Goal: Information Seeking & Learning: Check status

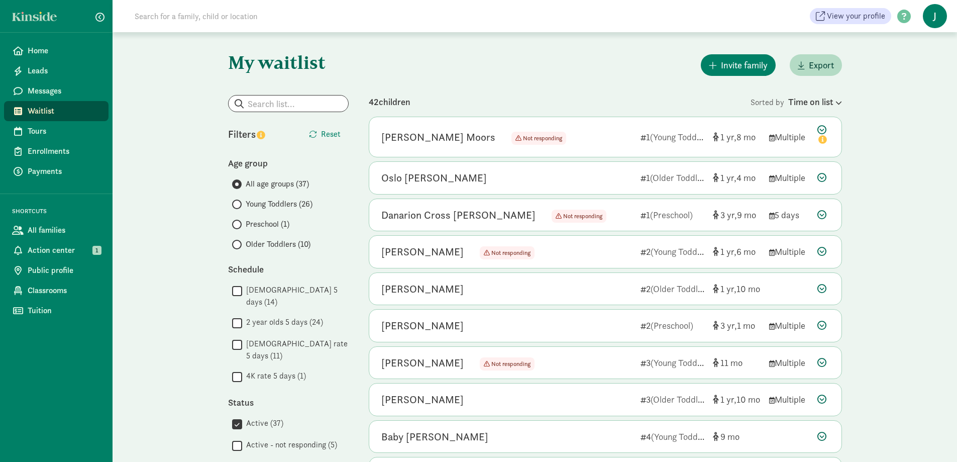
click at [270, 201] on span "Young Toddlers (26)" at bounding box center [279, 204] width 67 height 12
click at [239, 201] on input "Young Toddlers (26)" at bounding box center [235, 204] width 7 height 7
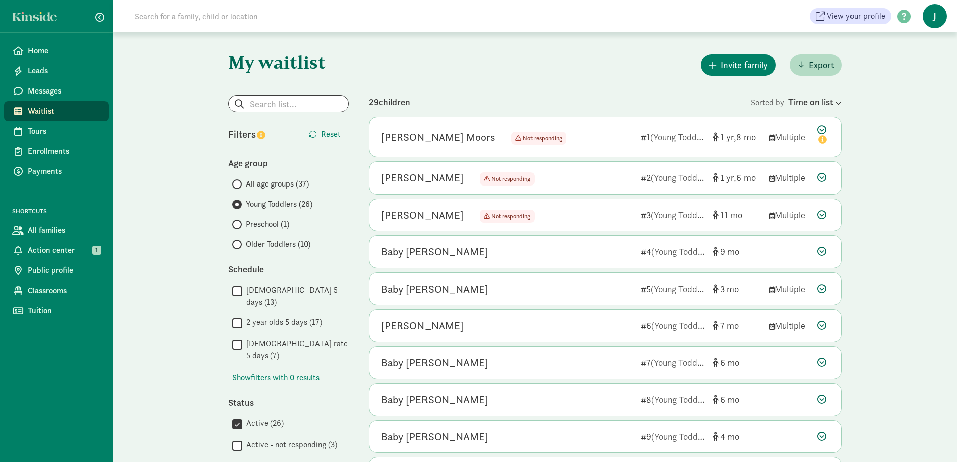
click at [809, 99] on div "Time on list" at bounding box center [815, 102] width 54 height 14
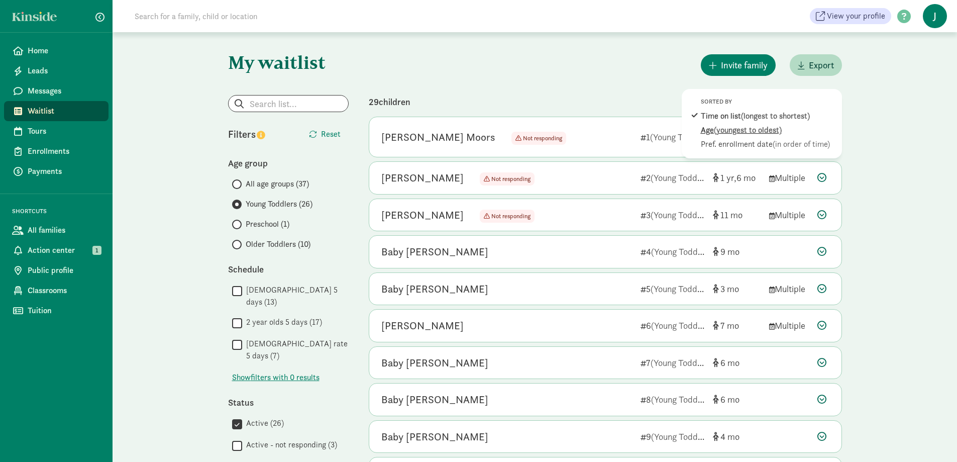
click at [792, 138] on div "Age (youngest to oldest)" at bounding box center [769, 144] width 136 height 12
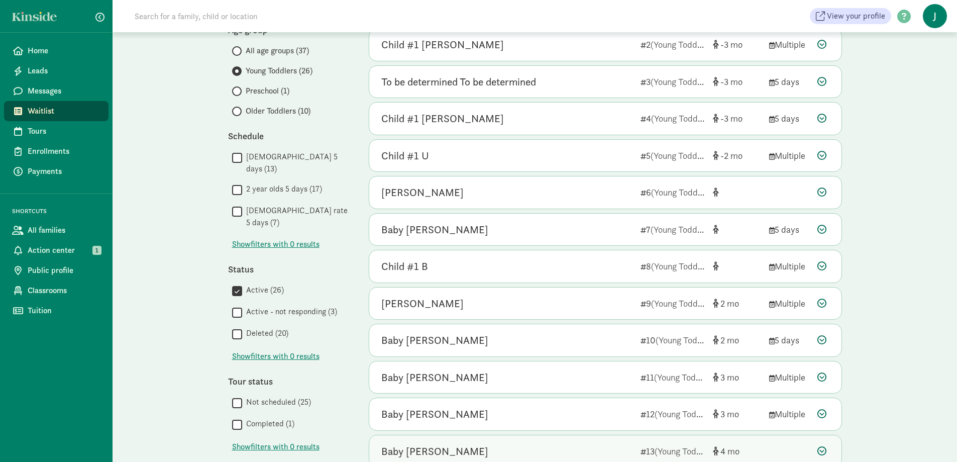
scroll to position [151, 0]
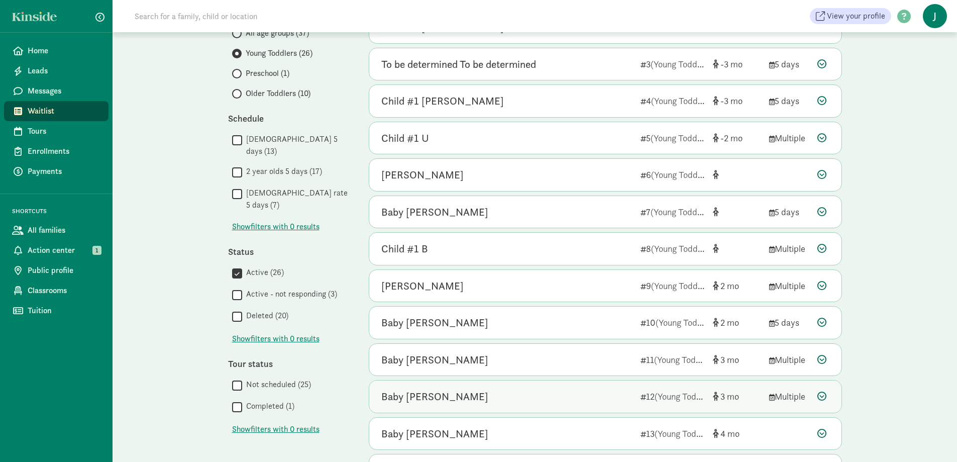
click at [821, 394] on icon at bounding box center [821, 395] width 9 height 9
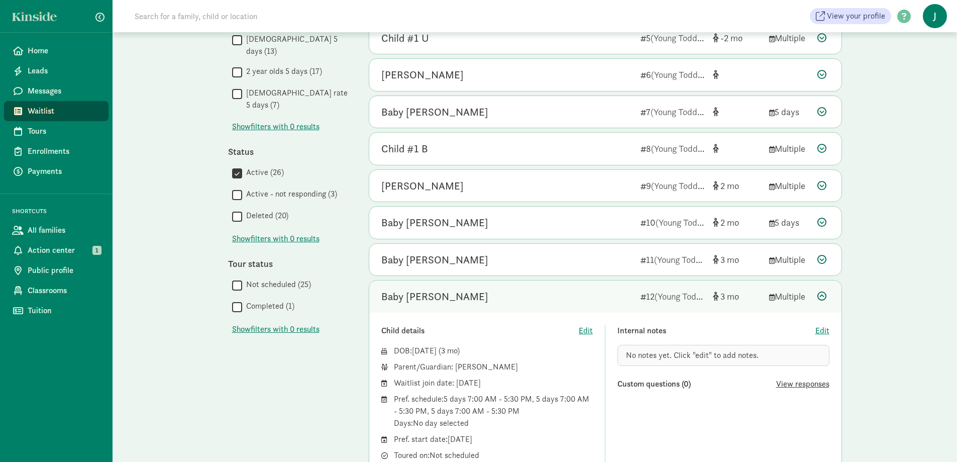
scroll to position [251, 0]
click at [824, 298] on icon at bounding box center [821, 295] width 9 height 9
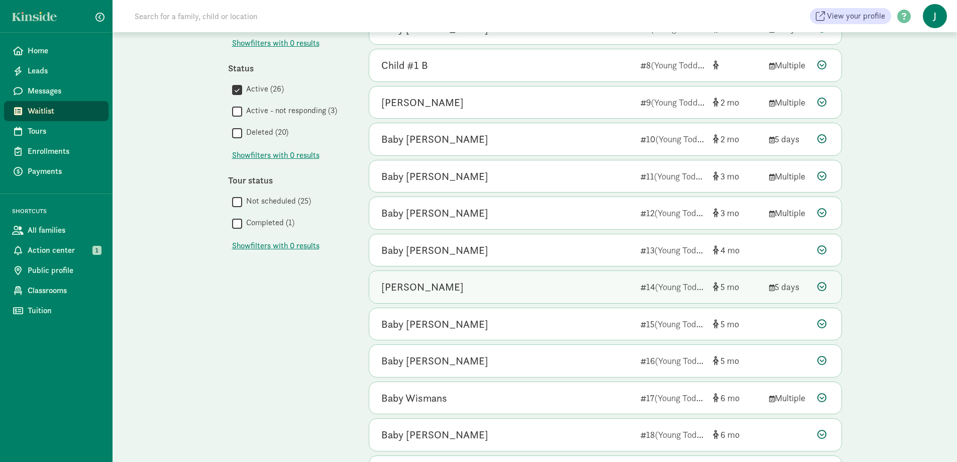
scroll to position [352, 0]
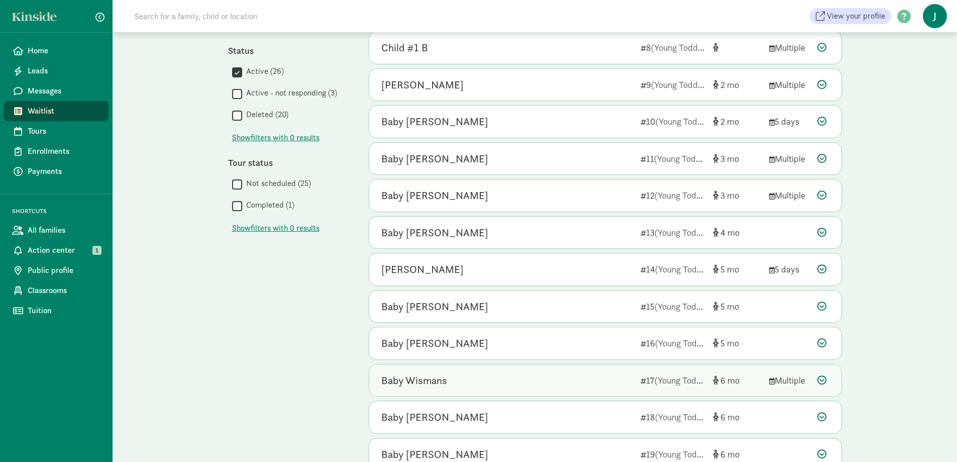
click at [826, 377] on icon at bounding box center [821, 379] width 9 height 9
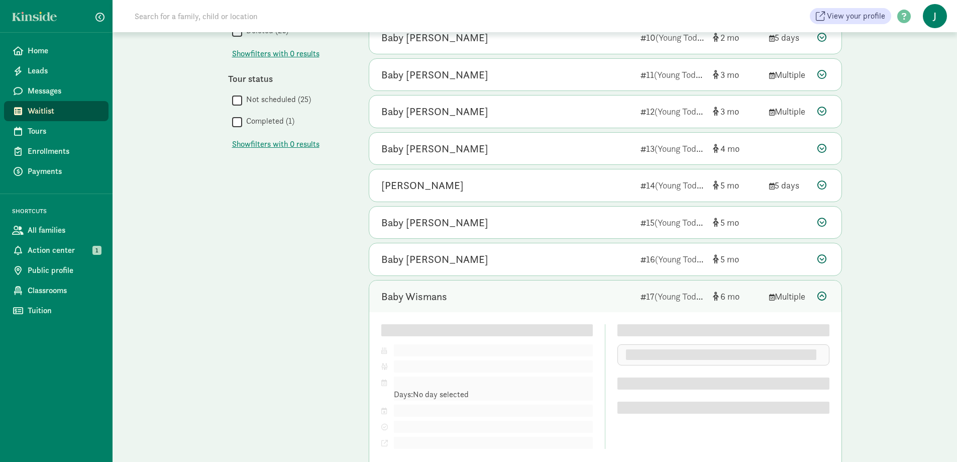
scroll to position [452, 0]
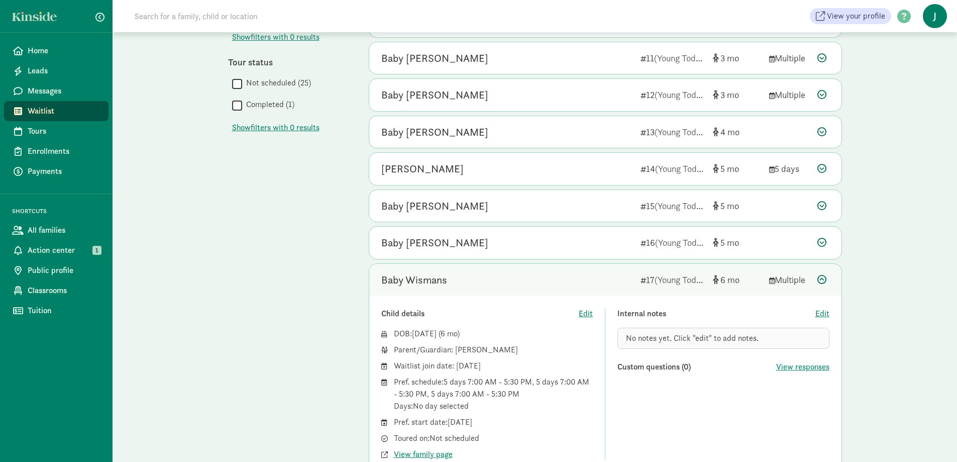
click at [819, 280] on icon at bounding box center [821, 279] width 9 height 9
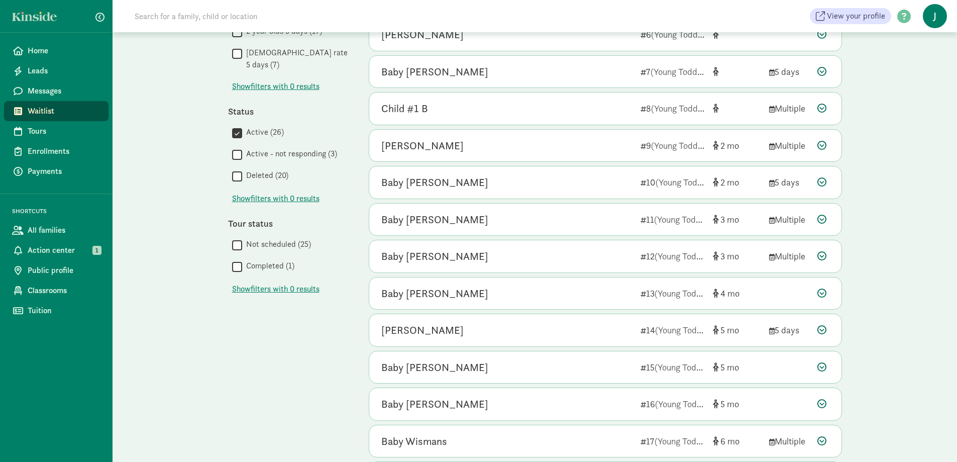
scroll to position [286, 0]
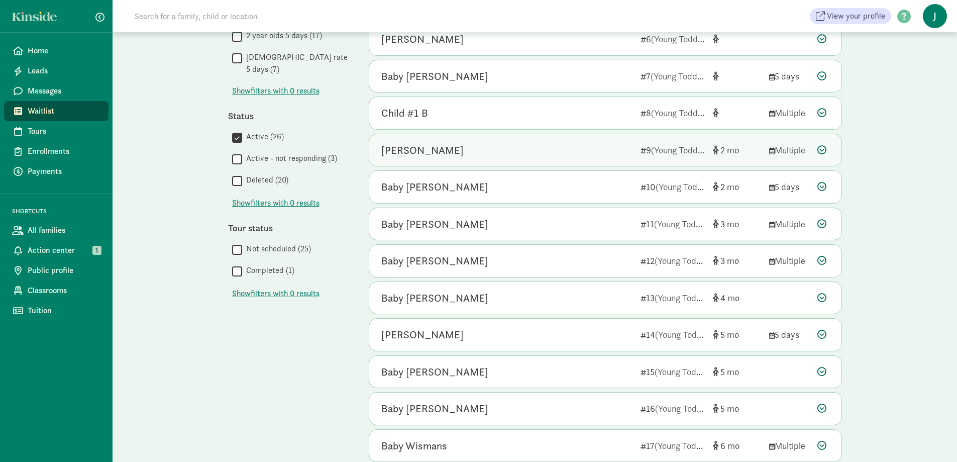
click at [825, 149] on icon at bounding box center [821, 149] width 9 height 9
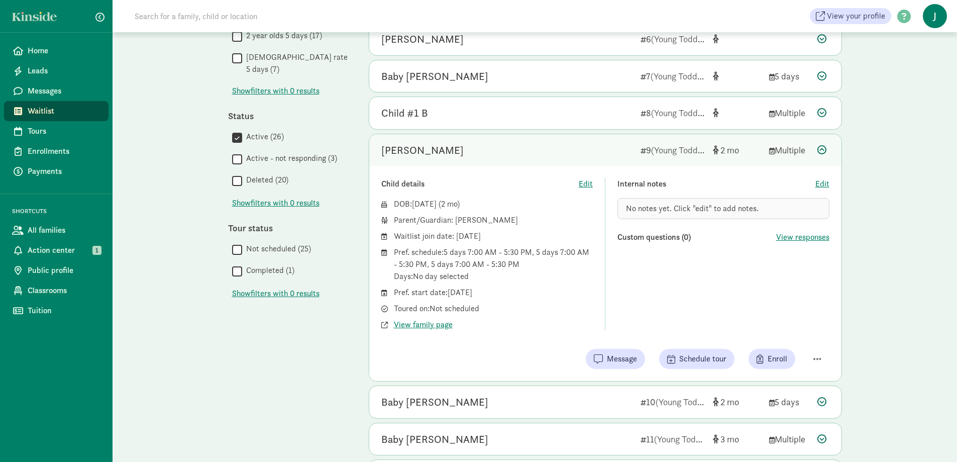
click at [819, 149] on icon at bounding box center [821, 149] width 9 height 9
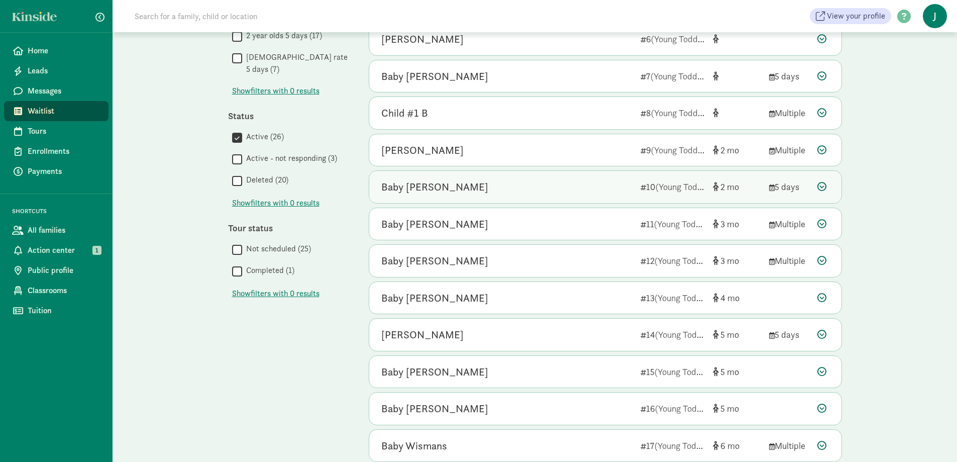
click at [818, 187] on icon at bounding box center [821, 186] width 9 height 9
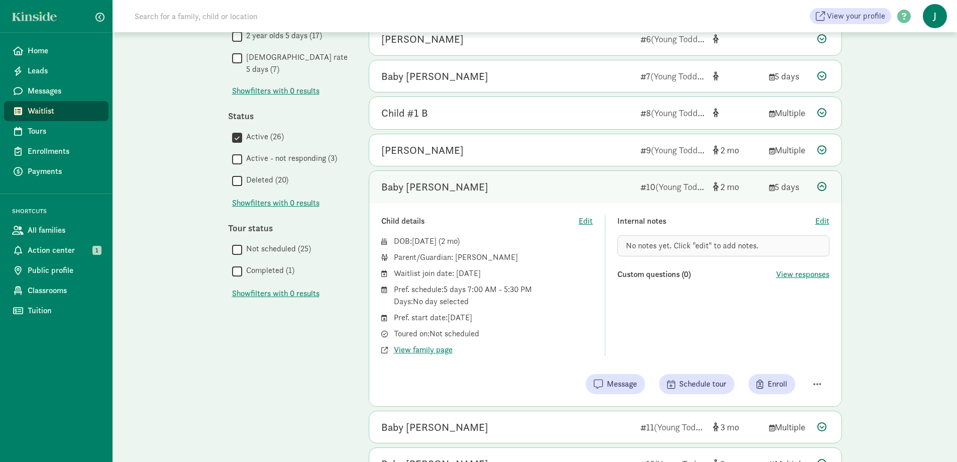
click at [818, 187] on icon at bounding box center [821, 186] width 9 height 9
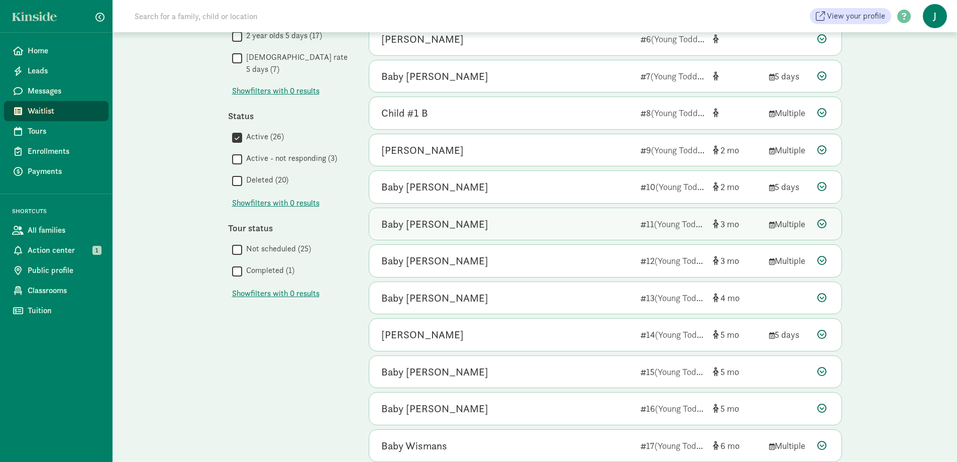
click at [825, 224] on icon at bounding box center [821, 223] width 9 height 9
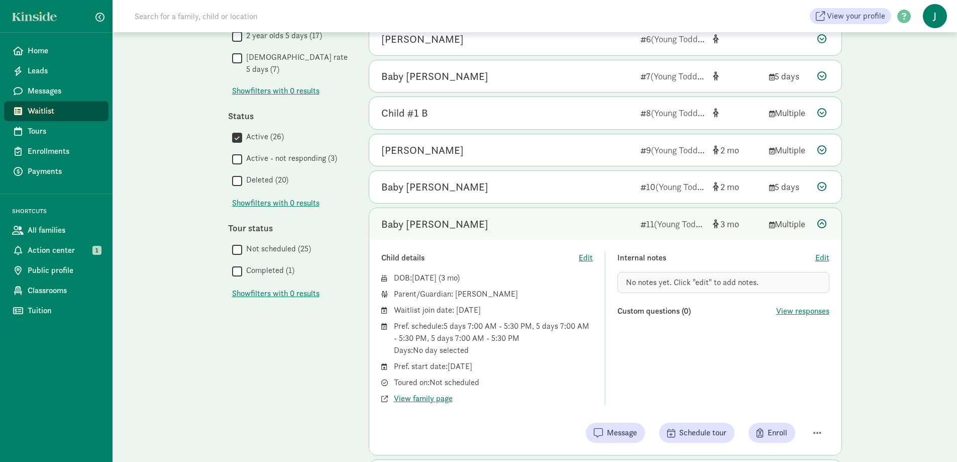
click at [825, 223] on icon at bounding box center [821, 223] width 9 height 9
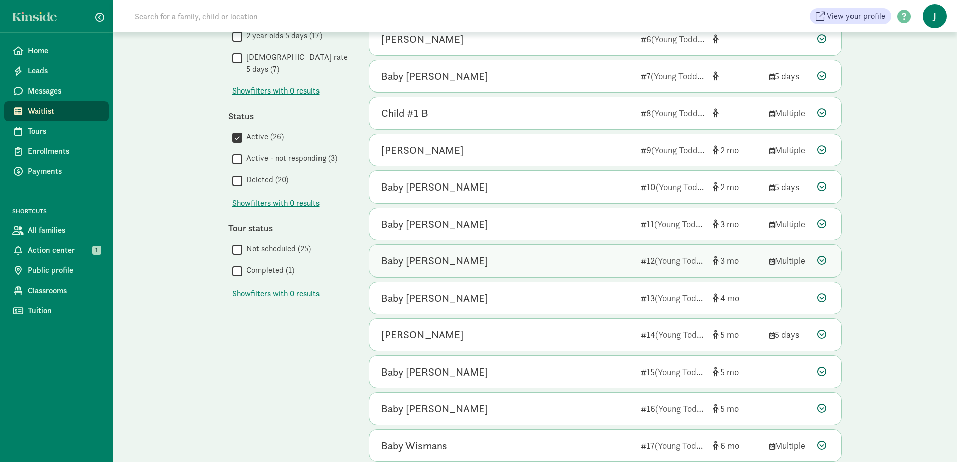
click at [813, 259] on div "Baby [PERSON_NAME] 12 (Young Toddlers) 3 Multiple" at bounding box center [605, 261] width 472 height 32
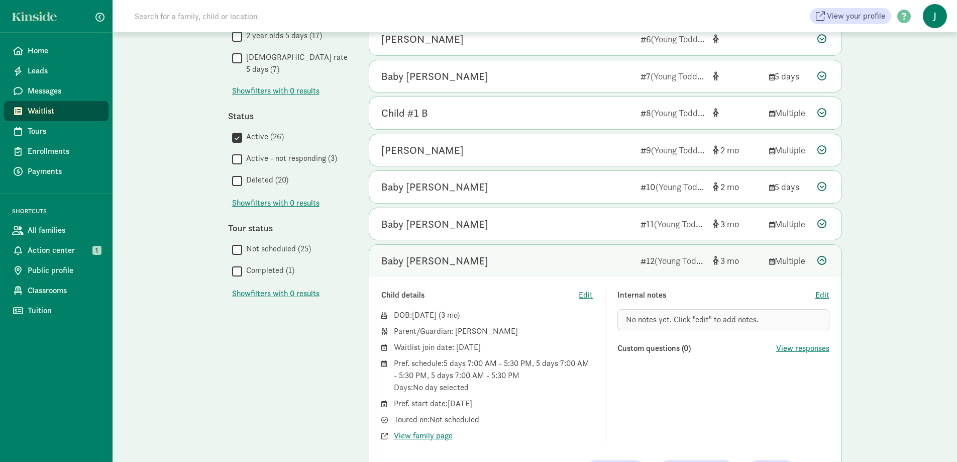
click at [828, 259] on div at bounding box center [823, 261] width 12 height 14
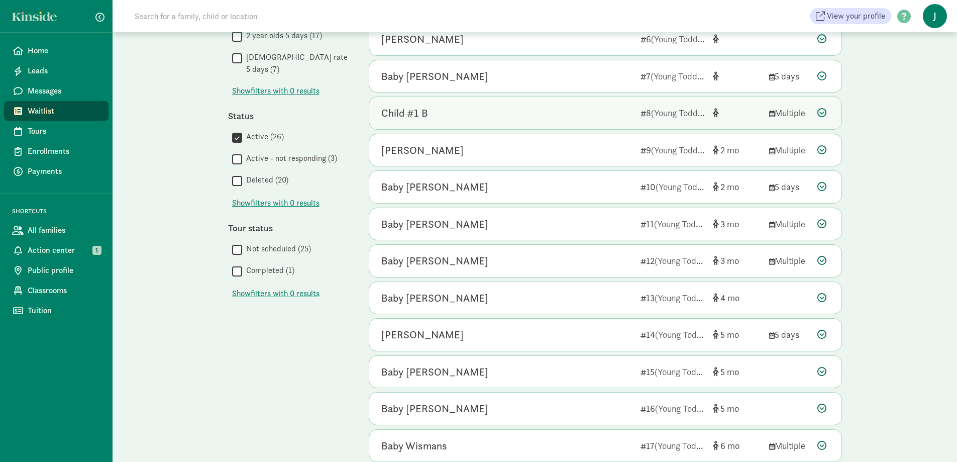
click at [828, 108] on div at bounding box center [823, 113] width 12 height 14
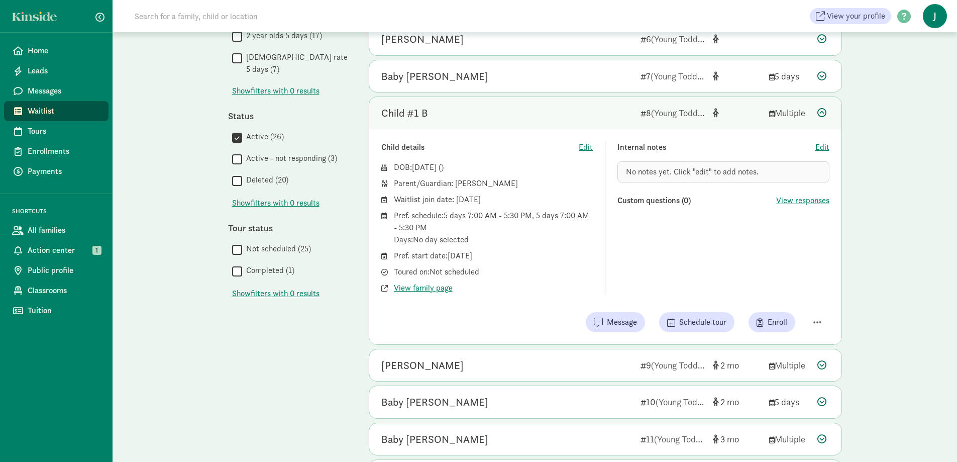
click at [828, 111] on div at bounding box center [823, 113] width 12 height 14
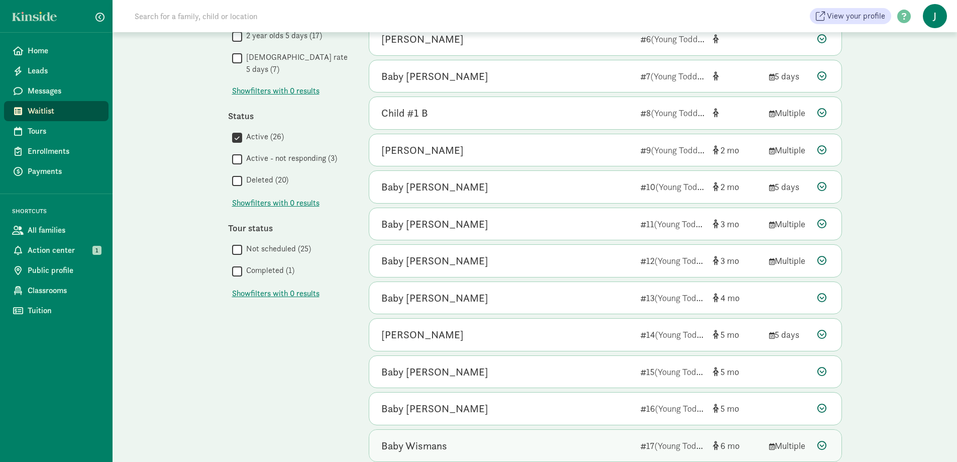
click at [825, 444] on icon at bounding box center [821, 444] width 9 height 9
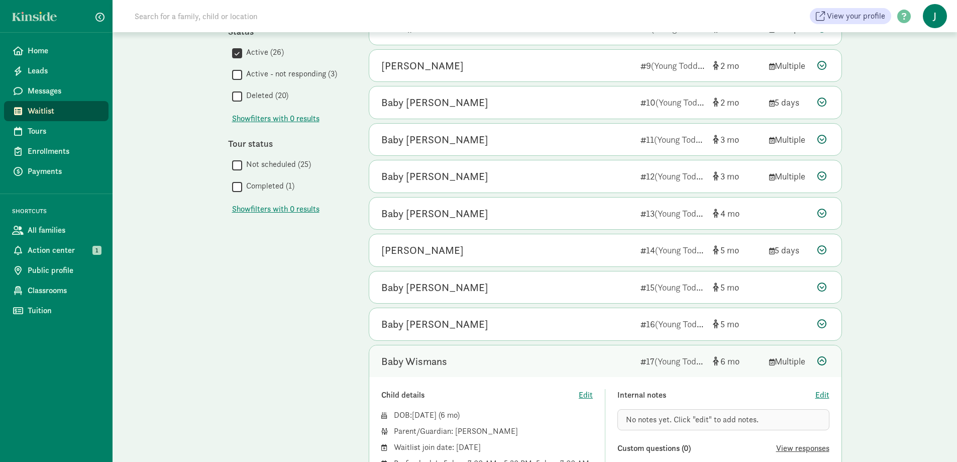
scroll to position [387, 0]
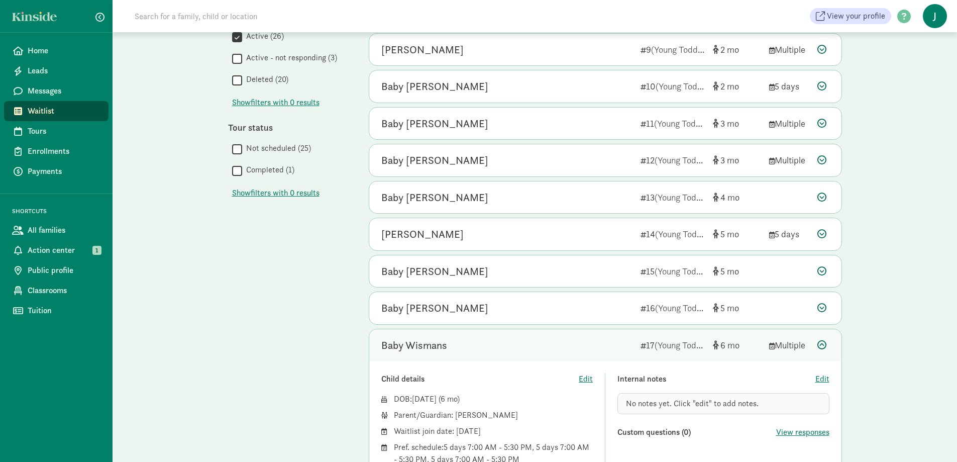
click at [819, 344] on icon at bounding box center [821, 344] width 9 height 9
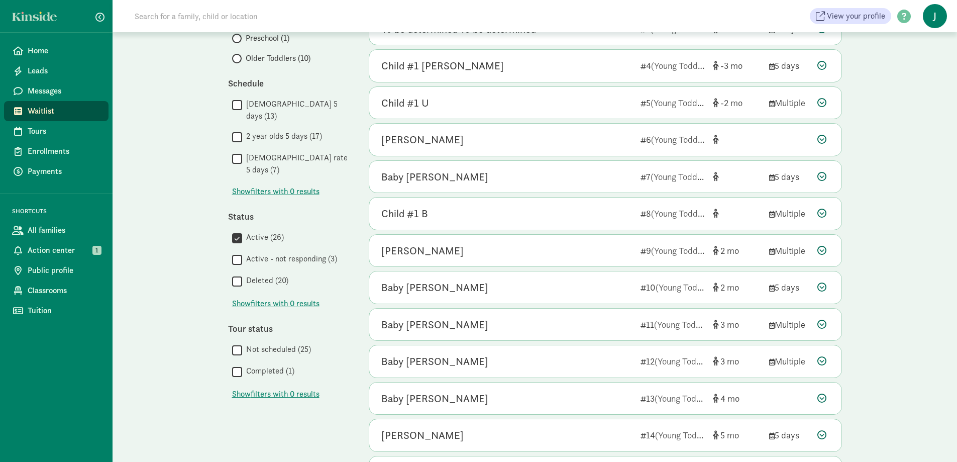
scroll to position [0, 0]
